Goal: Find specific page/section: Find specific page/section

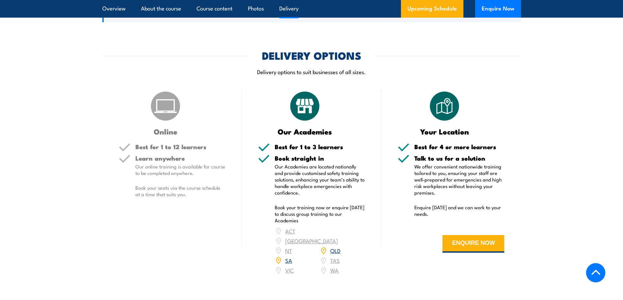
scroll to position [980, 0]
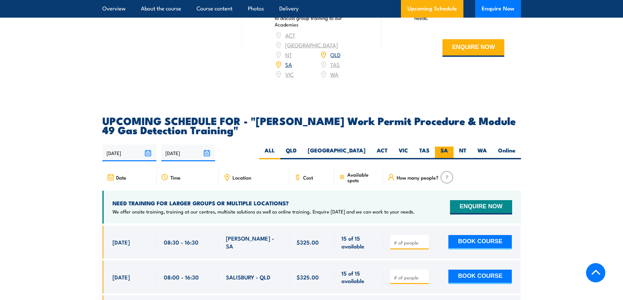
click at [442, 147] on label "SA" at bounding box center [444, 153] width 19 height 13
click at [448, 147] on input "SA" at bounding box center [450, 149] width 4 height 4
radio input "true"
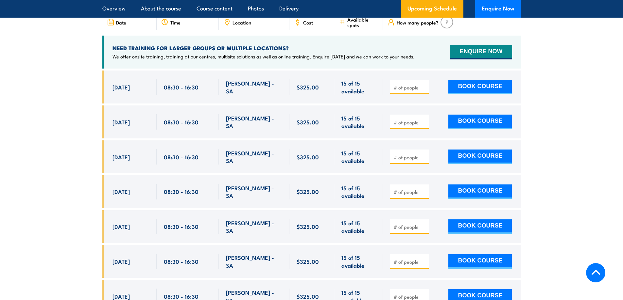
scroll to position [1046, 0]
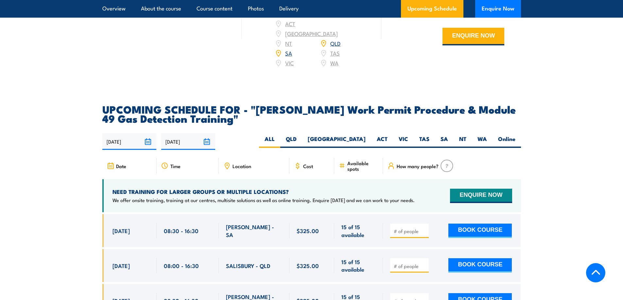
scroll to position [980, 0]
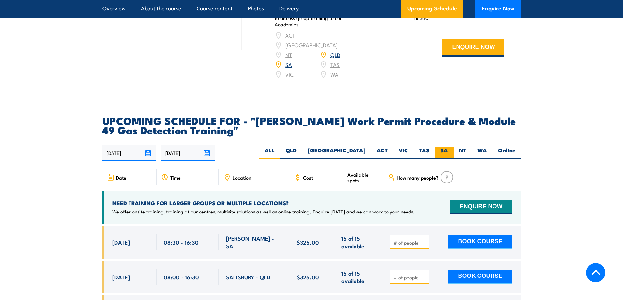
click at [453, 147] on label "SA" at bounding box center [444, 153] width 19 height 13
click at [452, 147] on input "SA" at bounding box center [450, 149] width 4 height 4
radio input "true"
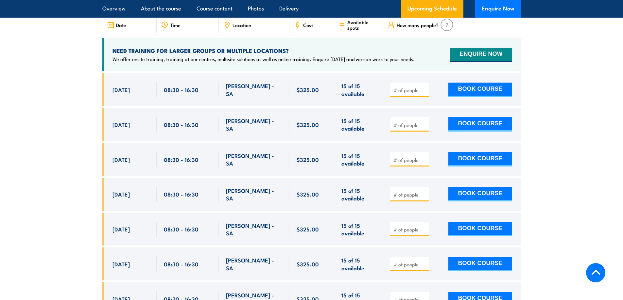
scroll to position [1144, 0]
